Goal: Task Accomplishment & Management: Manage account settings

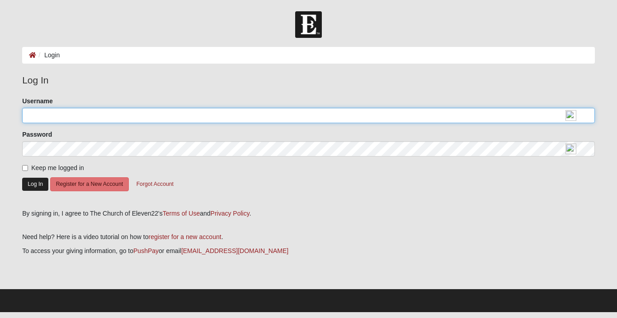
type input "PapaDonFla"
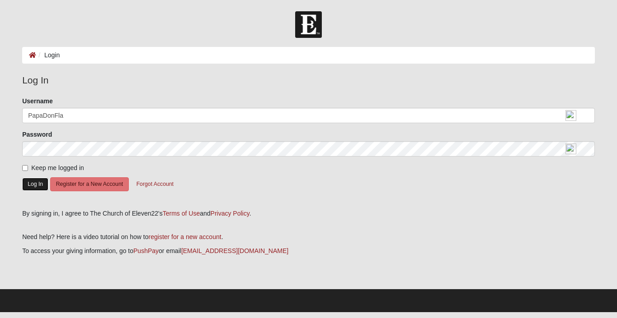
click at [25, 180] on button "Log In" at bounding box center [35, 184] width 26 height 13
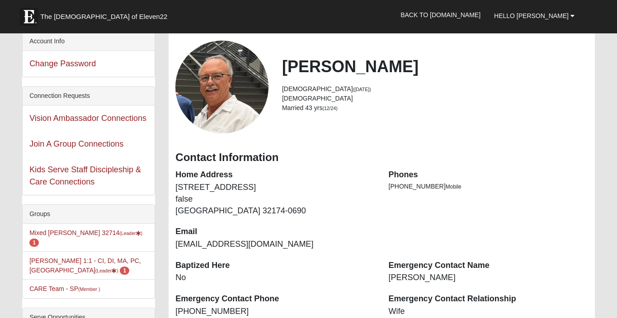
scroll to position [42, 0]
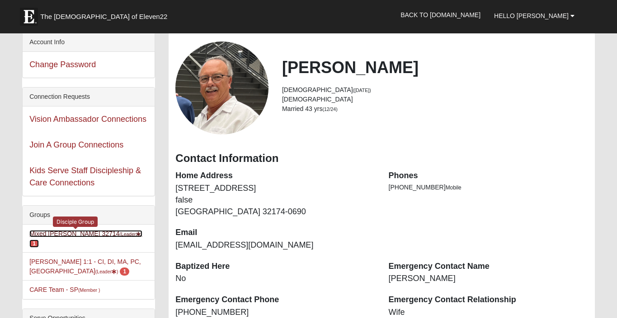
click at [56, 235] on link "Mixed [PERSON_NAME] 32714 (Leader ) 1" at bounding box center [85, 238] width 113 height 17
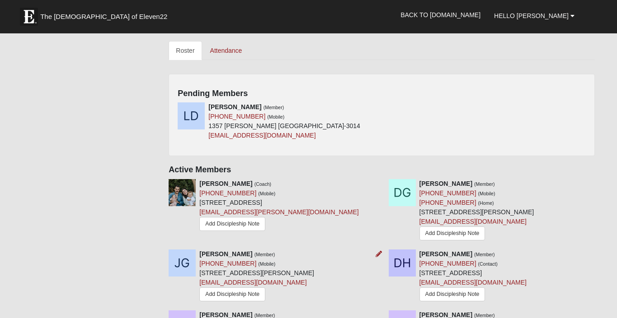
scroll to position [397, 0]
click at [381, 107] on icon at bounding box center [378, 106] width 6 height 6
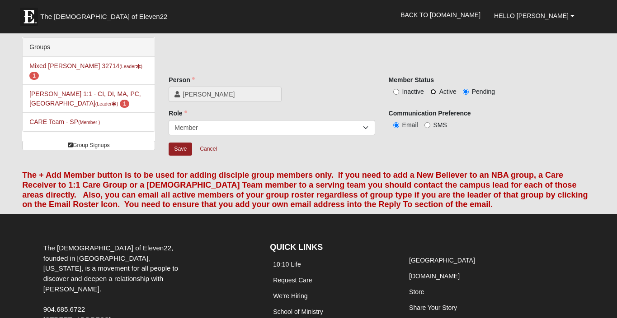
click at [433, 91] on input "Active" at bounding box center [433, 92] width 6 height 6
radio input "true"
click at [177, 149] on input "Save" at bounding box center [179, 149] width 23 height 13
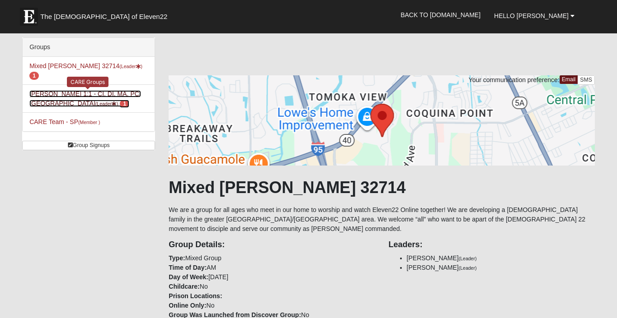
click at [56, 90] on link "Don Tracy 1:1 - CI, DI, MA, PC, SC (Leader ) 1" at bounding box center [85, 98] width 112 height 17
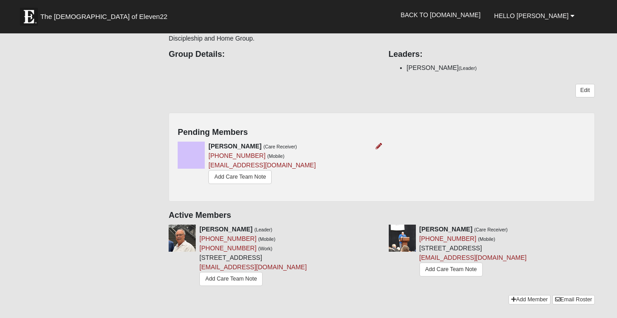
scroll to position [191, 0]
click at [379, 144] on icon at bounding box center [378, 147] width 6 height 6
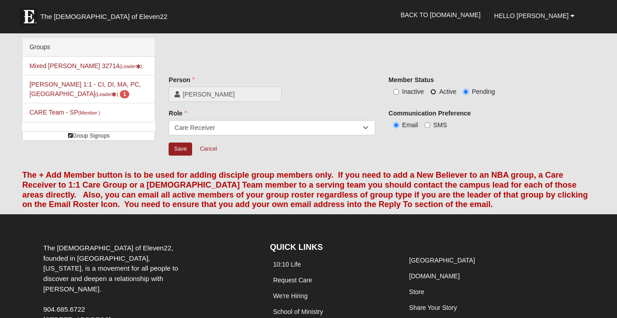
click at [431, 91] on input "Active" at bounding box center [433, 92] width 6 height 6
radio input "true"
click at [180, 147] on input "Save" at bounding box center [179, 149] width 23 height 13
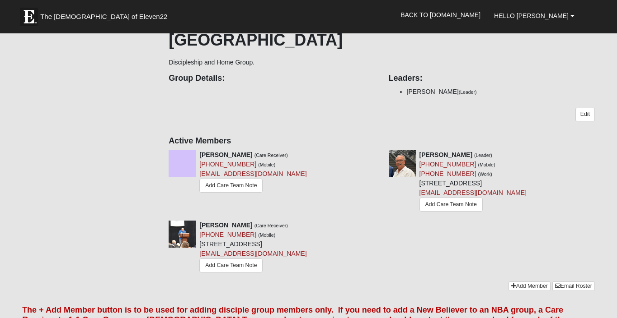
scroll to position [169, 0]
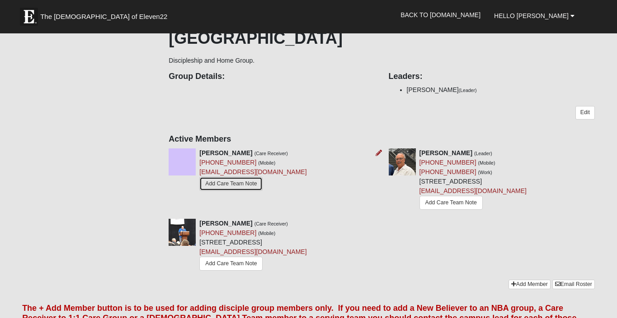
click at [226, 177] on link "Add Care Team Note" at bounding box center [230, 184] width 63 height 14
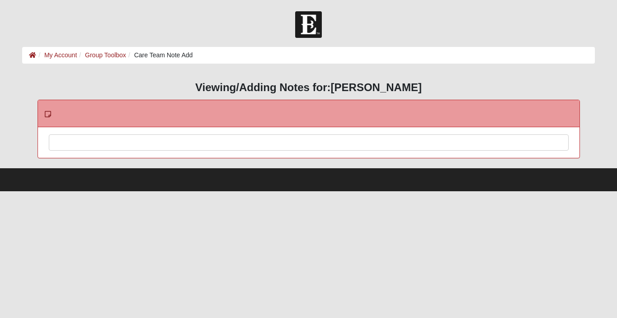
click at [95, 143] on div at bounding box center [308, 155] width 518 height 40
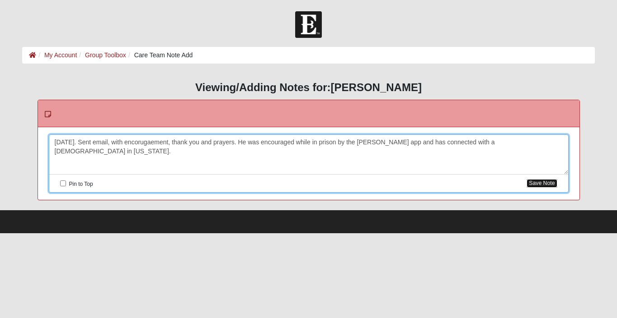
click at [539, 184] on button "Save Note" at bounding box center [541, 183] width 30 height 9
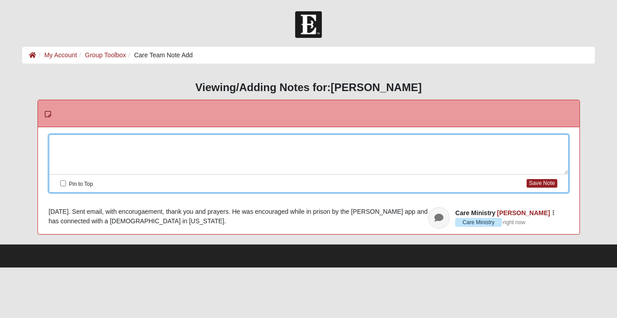
click at [188, 151] on div at bounding box center [308, 155] width 518 height 40
click at [402, 213] on div "[DATE]. Sent email, with encorugaement, thank you and prayers. He was encourage…" at bounding box center [308, 216] width 519 height 19
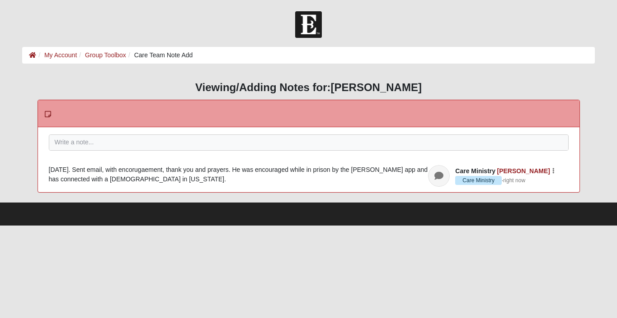
click at [110, 97] on div "HTML Content Viewing/Adding Notes for: [PERSON_NAME] Please correct the followi…" at bounding box center [308, 137] width 572 height 112
click at [126, 79] on div "HTML Content Viewing/Adding Notes for: [PERSON_NAME] Please correct the followi…" at bounding box center [308, 137] width 586 height 129
